Goal: Transaction & Acquisition: Purchase product/service

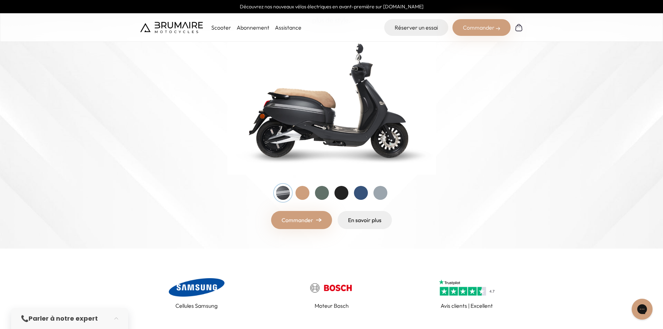
scroll to position [70, 0]
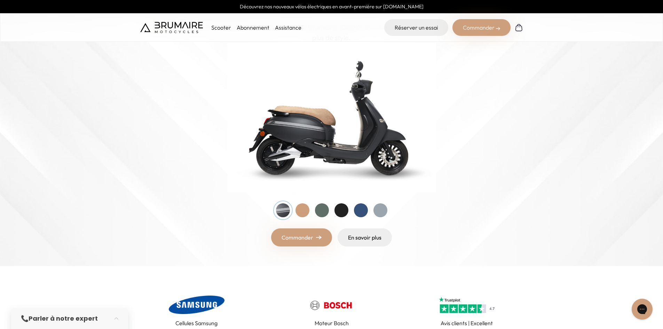
click at [318, 212] on div at bounding box center [322, 210] width 14 height 14
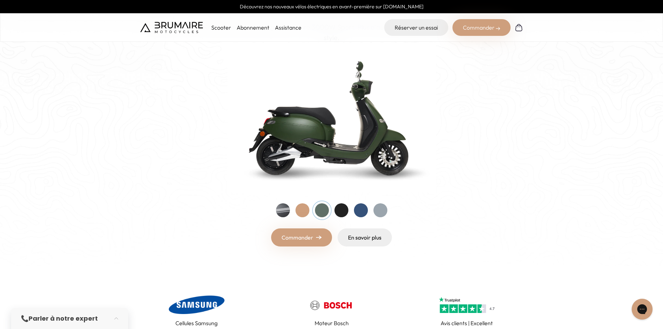
click at [306, 237] on link "Commander" at bounding box center [301, 237] width 61 height 18
click at [167, 23] on img at bounding box center [171, 27] width 63 height 11
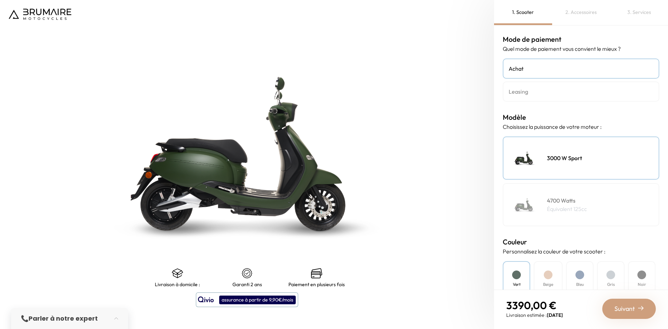
click at [524, 92] on h4 "Leasing" at bounding box center [581, 91] width 145 height 8
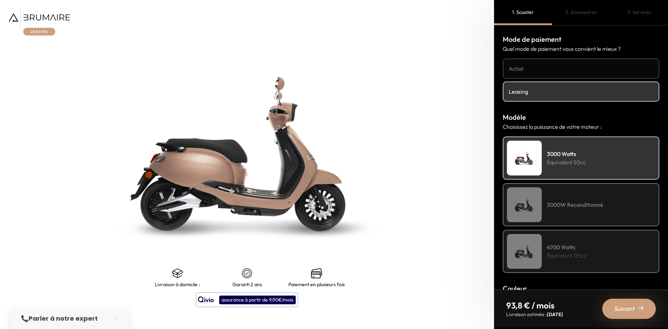
click at [630, 315] on div "Suivant" at bounding box center [630, 309] width 54 height 20
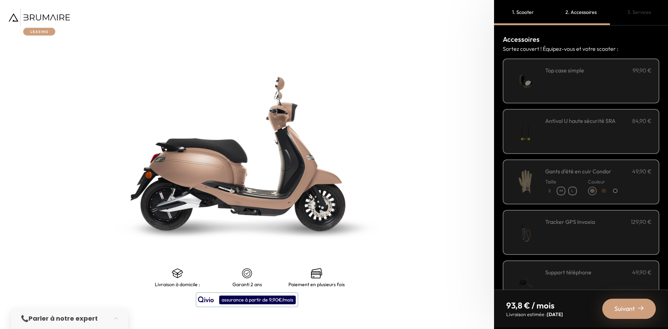
click at [624, 313] on span "Suivant" at bounding box center [625, 309] width 21 height 10
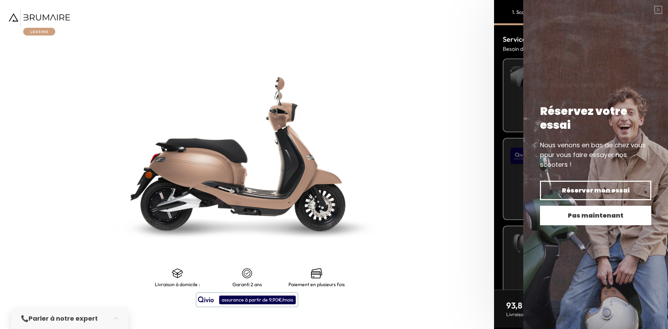
click at [559, 213] on span "Pas maintenant" at bounding box center [595, 216] width 87 height 10
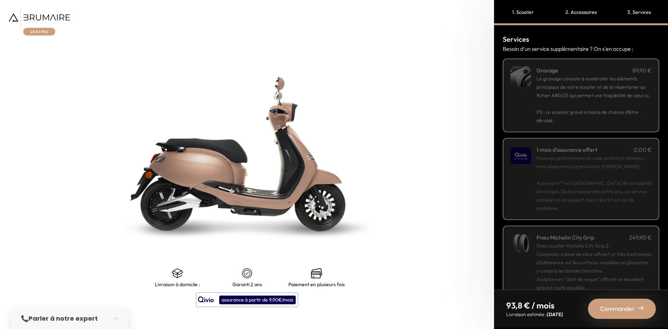
click at [575, 118] on span "PS : un scooter gravé a moins de chance d’être dérobé." at bounding box center [588, 116] width 102 height 15
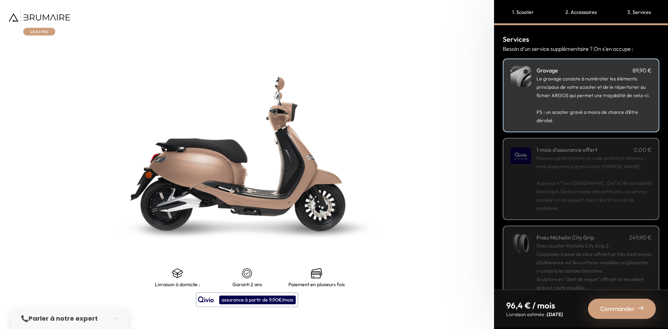
click at [553, 192] on p "Recevez gratuitement un code promo et obtenez 1 mois d'assurance gratuit chez Q…" at bounding box center [594, 183] width 115 height 58
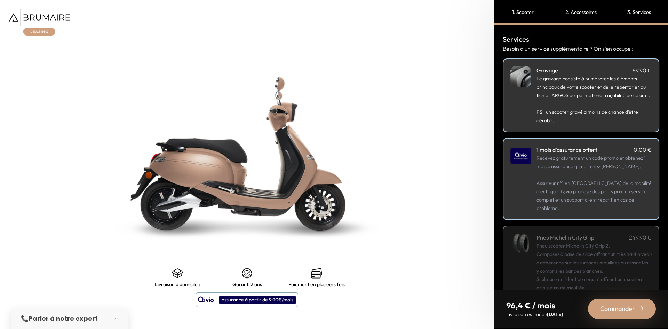
click at [625, 310] on span "Commander" at bounding box center [617, 309] width 35 height 10
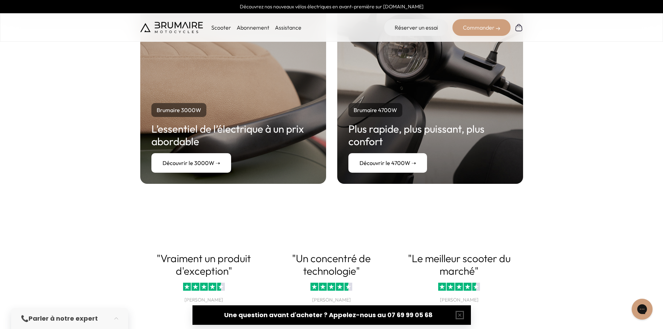
scroll to position [1288, 0]
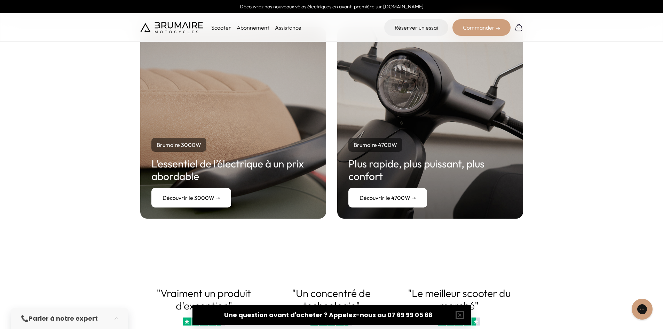
click at [219, 122] on div "Brumaire 3000W L’essentiel de l’électrique à un prix abordable Découvrir le 300…" at bounding box center [233, 122] width 186 height 191
click at [205, 203] on link "Découvrir le 3000W ➝" at bounding box center [191, 197] width 80 height 19
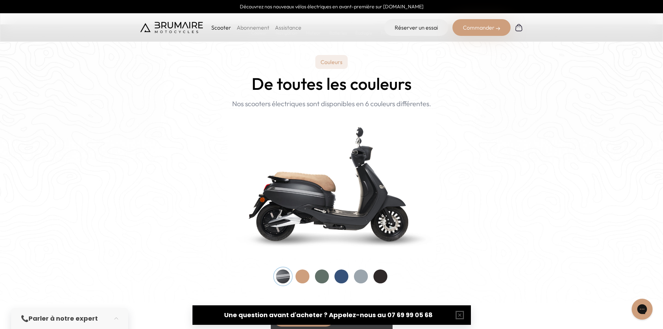
scroll to position [696, 0]
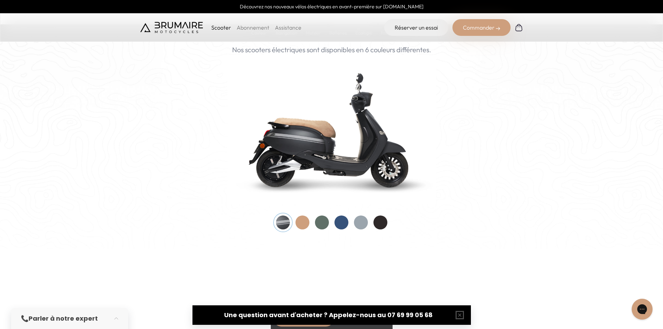
click at [318, 223] on div at bounding box center [322, 222] width 14 height 14
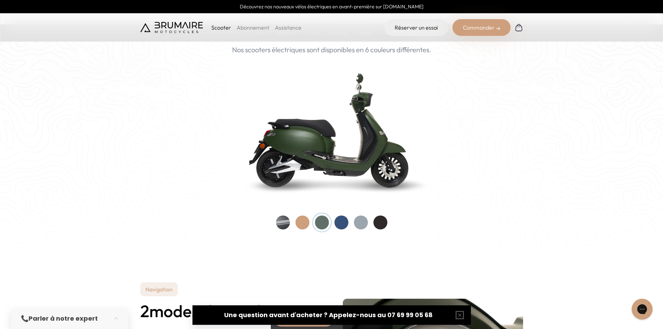
click at [475, 31] on div "Commander" at bounding box center [482, 27] width 58 height 17
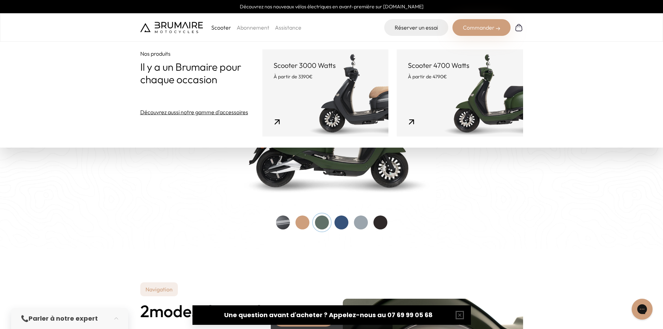
click at [210, 201] on div "Couleurs De toutes les couleurs Nouveau ! Nos scooters électriques sont disponi…" at bounding box center [331, 115] width 383 height 228
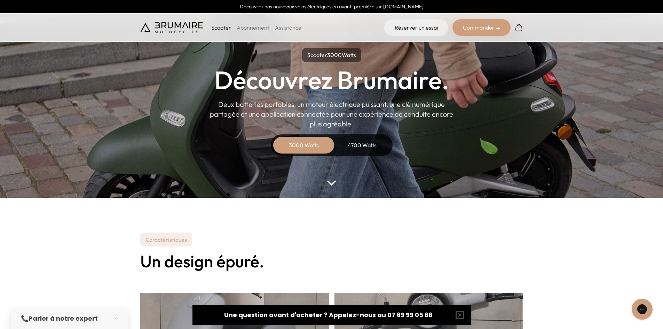
scroll to position [0, 0]
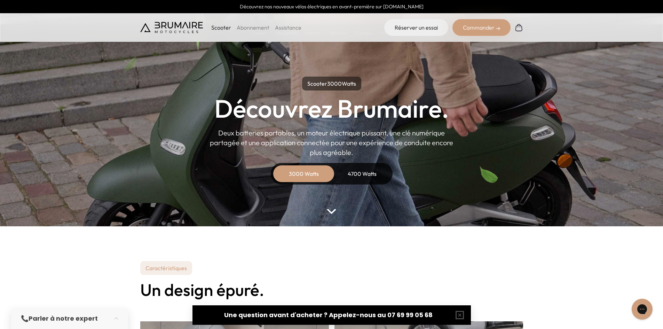
click at [217, 27] on p "Scooter" at bounding box center [221, 27] width 20 height 8
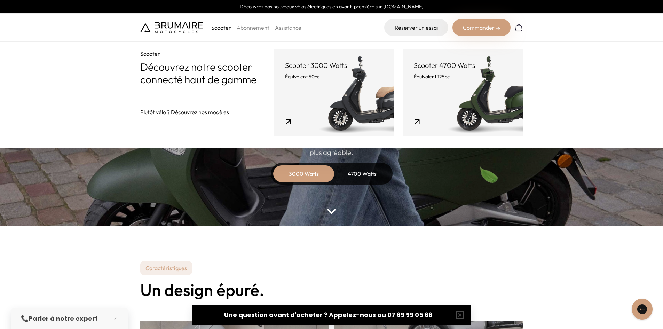
click at [314, 88] on link "Scooter 3000 Watts Équivalent 50cc" at bounding box center [334, 92] width 120 height 87
click at [304, 117] on link "Scooter 3000 Watts Équivalent 50cc" at bounding box center [334, 92] width 120 height 87
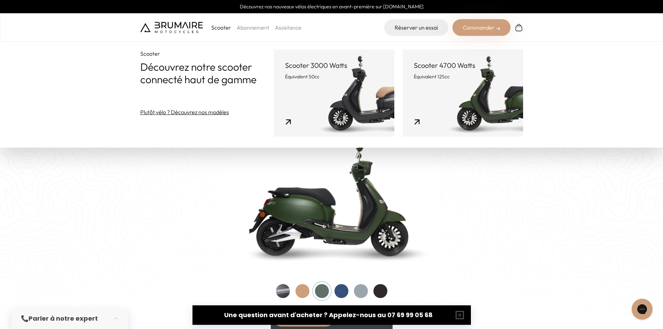
scroll to position [592, 0]
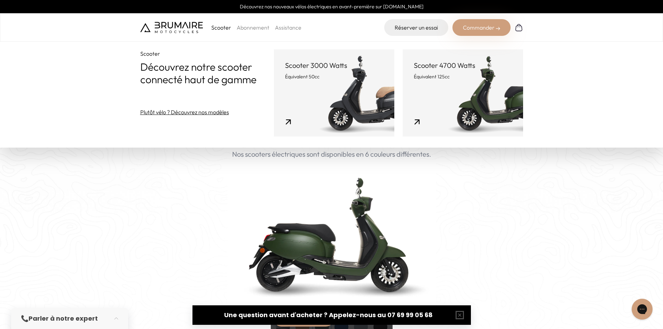
click at [202, 115] on link "Plutôt vélo ? Découvrez nos modèles" at bounding box center [184, 112] width 89 height 8
